Goal: Task Accomplishment & Management: Use online tool/utility

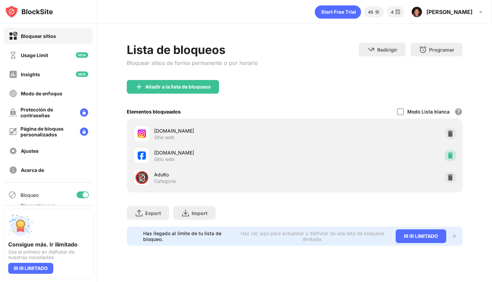
click at [447, 156] on img at bounding box center [450, 155] width 7 height 7
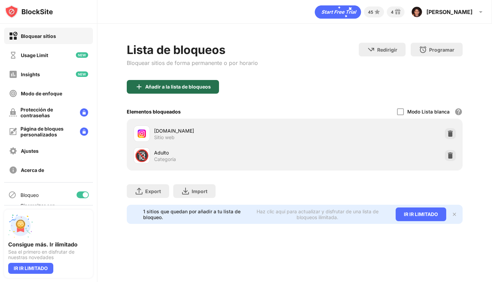
click at [186, 86] on div "Añadir a la lista de bloqueos" at bounding box center [178, 86] width 66 height 5
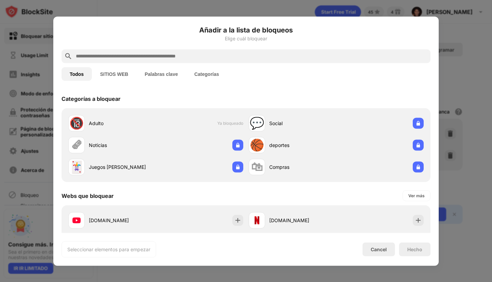
click at [134, 56] on input "text" at bounding box center [251, 56] width 353 height 8
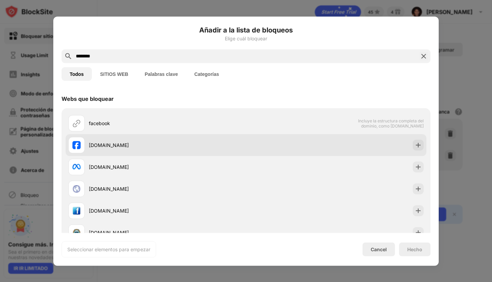
type input "********"
click at [121, 152] on div "[DOMAIN_NAME]" at bounding box center [157, 145] width 178 height 16
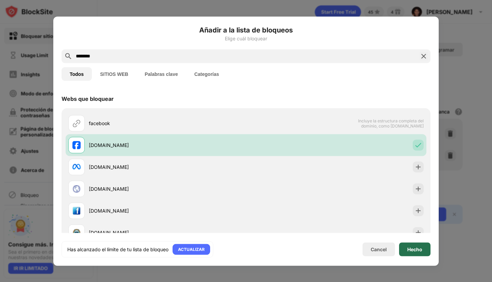
click at [410, 250] on div "Hecho" at bounding box center [414, 248] width 15 height 5
